Goal: Information Seeking & Learning: Learn about a topic

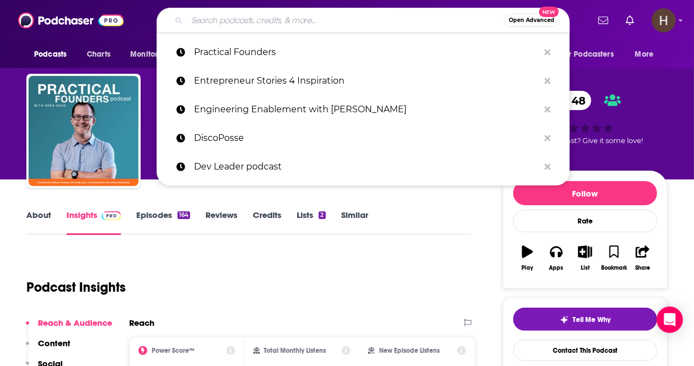
click at [357, 20] on input "Search podcasts, credits, & more..." at bounding box center [345, 21] width 317 height 18
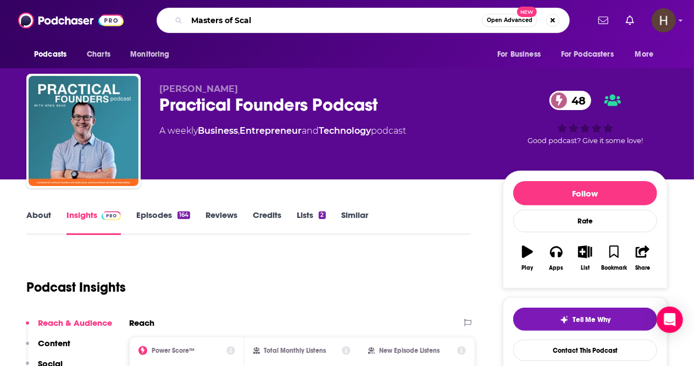
type input "Masters of Scale"
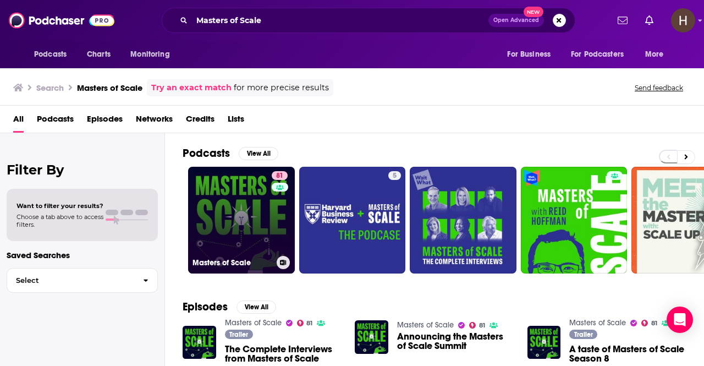
click at [227, 183] on link "81 Masters of Scale" at bounding box center [241, 220] width 107 height 107
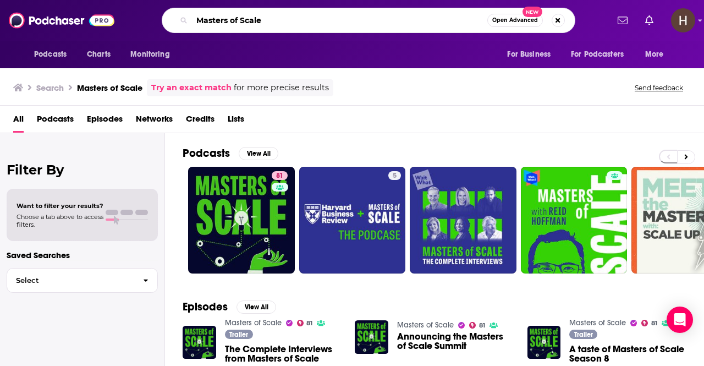
drag, startPoint x: 290, startPoint y: 16, endPoint x: 278, endPoint y: 19, distance: 12.9
click at [278, 19] on input "Masters of Scale" at bounding box center [339, 21] width 295 height 18
click at [558, 19] on button "Search podcasts, credits, & more..." at bounding box center [557, 20] width 13 height 13
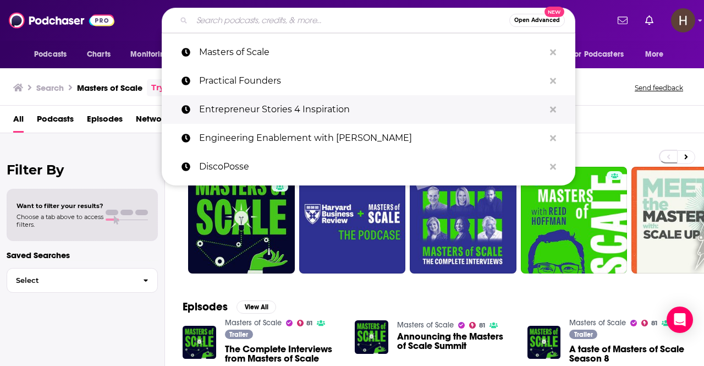
click at [264, 107] on p "Entrepreneur Stories 4 Inspiration" at bounding box center [371, 109] width 345 height 29
type input "Entrepreneur Stories 4 Inspiration"
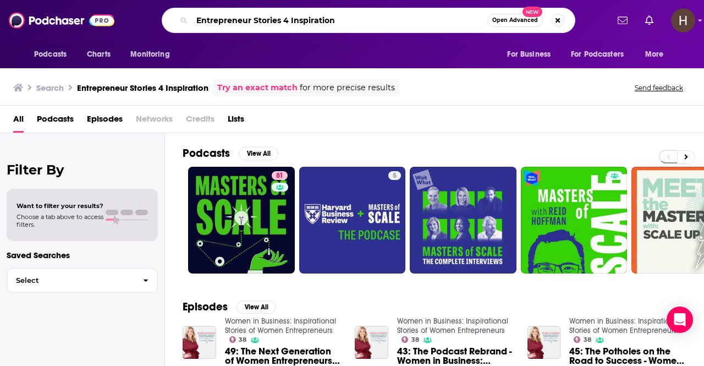
click at [450, 20] on input "Entrepreneur Stories 4 Inspiration" at bounding box center [339, 21] width 295 height 18
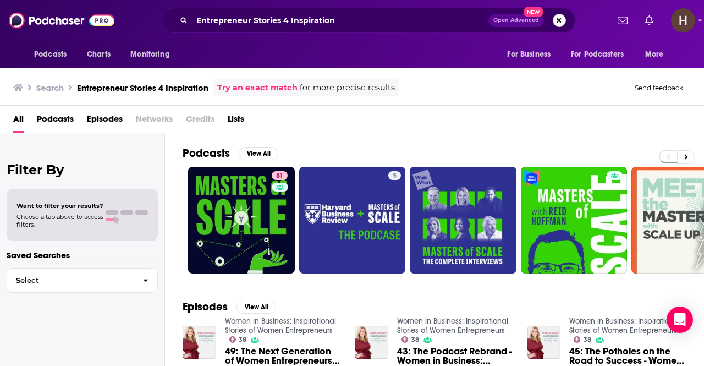
click at [561, 18] on button "Search podcasts, credits, & more..." at bounding box center [559, 20] width 13 height 13
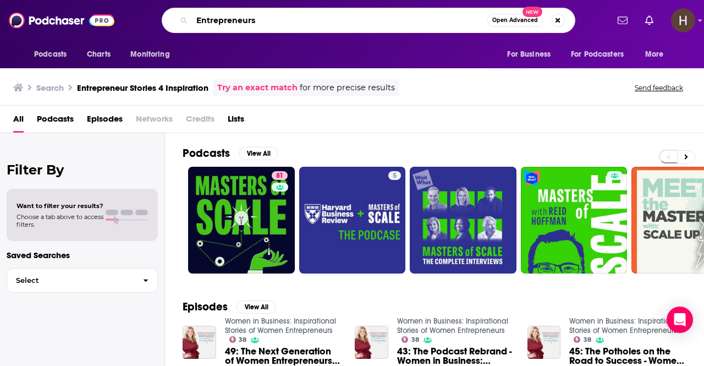
type input "Entrepreneurs"
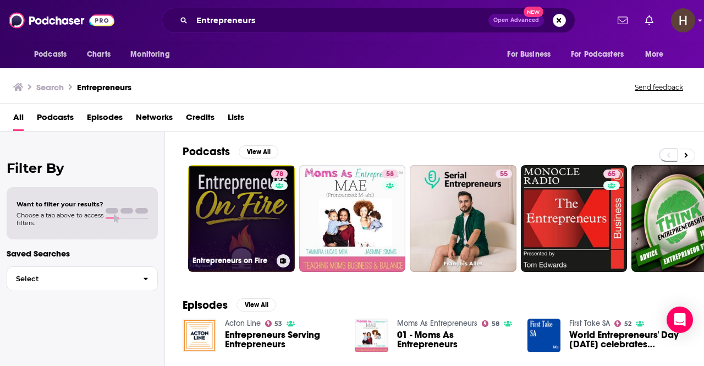
click at [222, 205] on link "78 Entrepreneurs on Fire" at bounding box center [241, 218] width 107 height 107
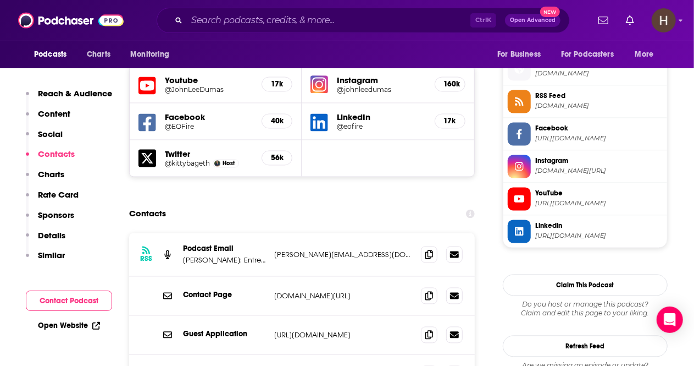
scroll to position [987, 0]
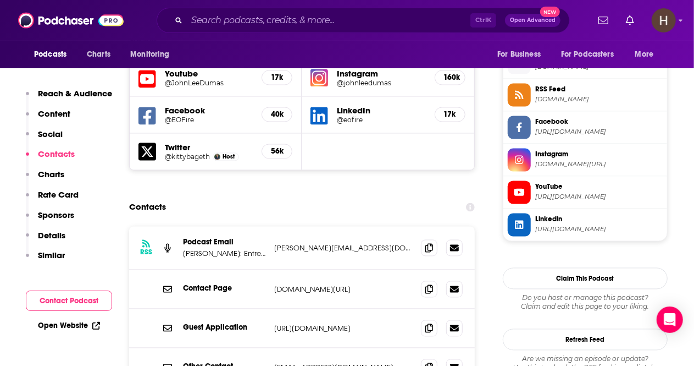
click at [311, 324] on p "[URL][DOMAIN_NAME]" at bounding box center [343, 328] width 138 height 9
click at [331, 324] on p "[URL][DOMAIN_NAME]" at bounding box center [343, 328] width 138 height 9
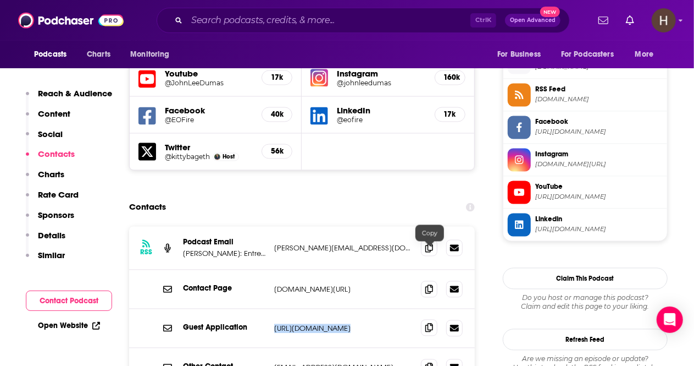
drag, startPoint x: 270, startPoint y: 252, endPoint x: 425, endPoint y: 260, distance: 154.7
click at [425, 309] on div "Guest Application [URL][DOMAIN_NAME] [URL][DOMAIN_NAME]" at bounding box center [302, 328] width 346 height 39
click at [430, 323] on icon at bounding box center [430, 327] width 8 height 9
click at [257, 21] on input "Search podcasts, credits, & more..." at bounding box center [329, 21] width 284 height 18
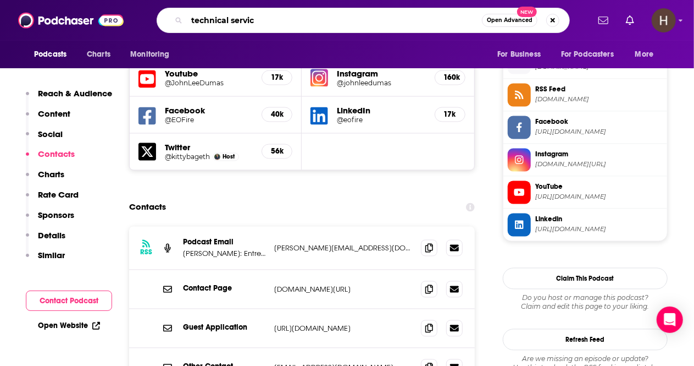
type input "technical service"
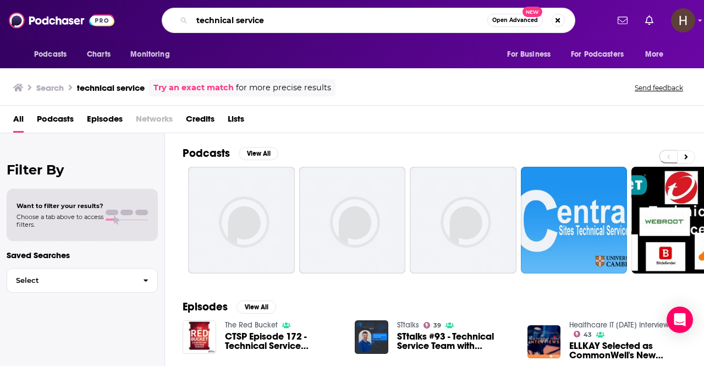
drag, startPoint x: 263, startPoint y: 20, endPoint x: 175, endPoint y: 16, distance: 88.1
click at [175, 16] on div "technical service Open Advanced New" at bounding box center [368, 20] width 413 height 25
type input "datadog"
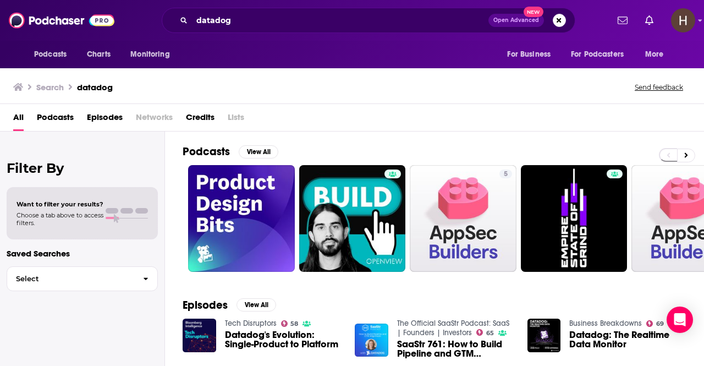
click at [560, 18] on button "Search podcasts, credits, & more..." at bounding box center [559, 20] width 13 height 13
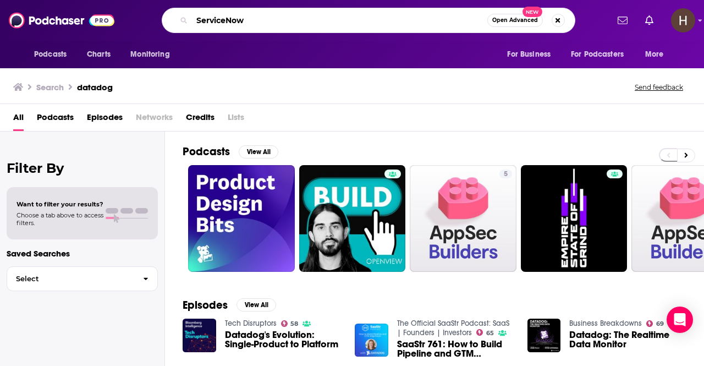
type input "ServiceNow"
